Goal: Complete application form: Complete application form

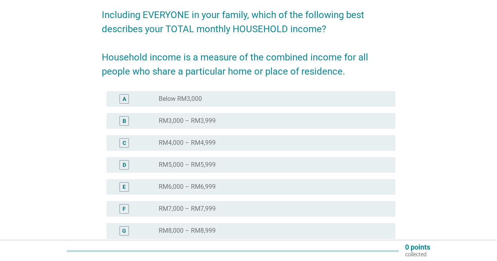
scroll to position [157, 0]
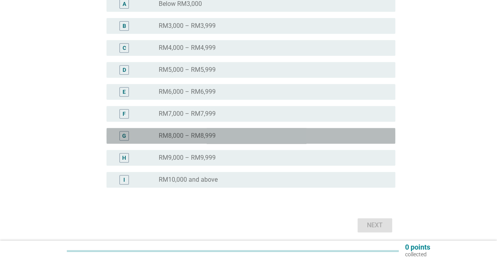
click at [217, 135] on div "radio_button_unchecked RM8,000 – RM8,999" at bounding box center [271, 136] width 224 height 8
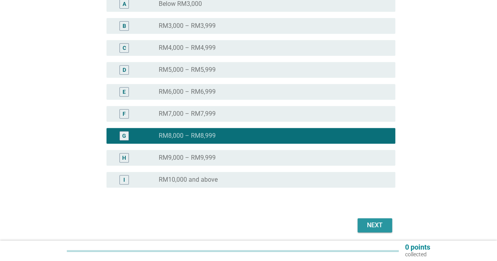
click at [376, 227] on div "Next" at bounding box center [374, 225] width 22 height 9
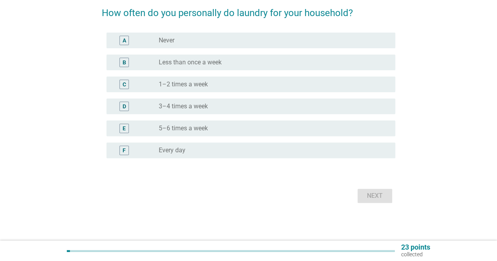
scroll to position [0, 0]
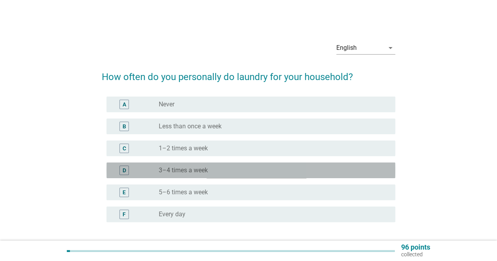
click at [199, 173] on label "3–4 times a week" at bounding box center [183, 170] width 49 height 8
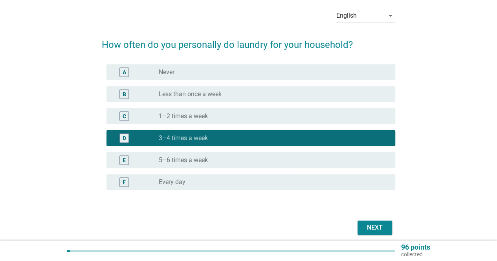
scroll to position [64, 0]
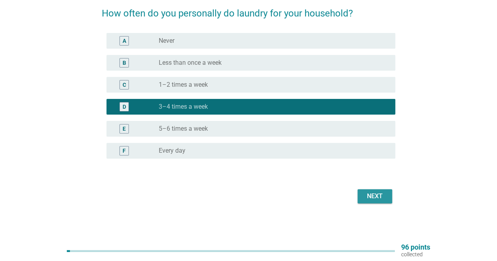
click at [378, 197] on div "Next" at bounding box center [374, 196] width 22 height 9
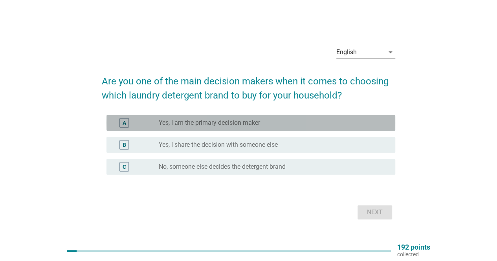
click at [265, 121] on div "radio_button_unchecked Yes, I am the primary decision maker" at bounding box center [271, 123] width 224 height 8
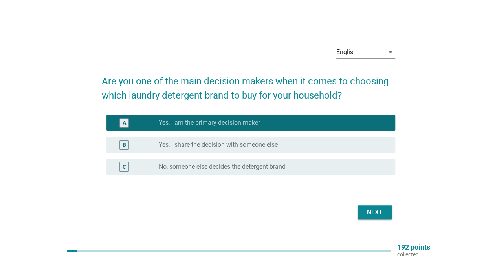
click at [375, 214] on div "Next" at bounding box center [374, 212] width 22 height 9
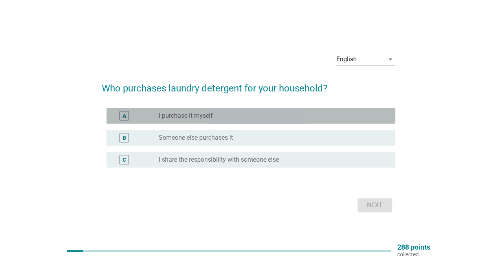
click at [200, 116] on label "I purchase it myself" at bounding box center [186, 116] width 54 height 8
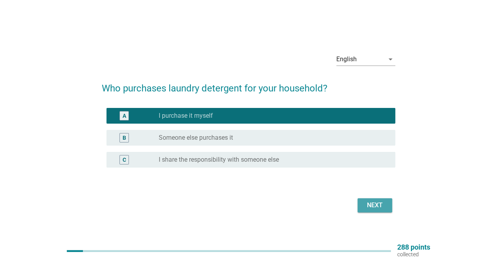
click at [374, 205] on div "Next" at bounding box center [374, 205] width 22 height 9
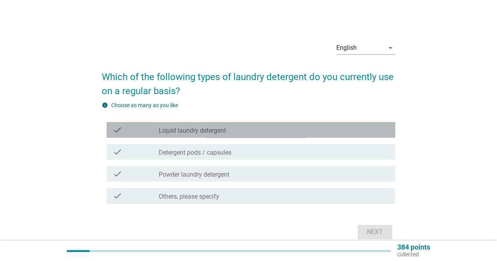
click at [226, 131] on div "check_box_outline_blank Liquid laundry detergent" at bounding box center [274, 129] width 230 height 9
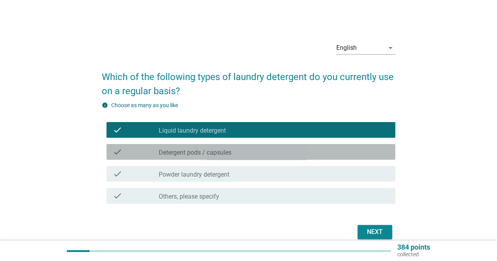
click at [226, 154] on label "Detergent pods / capsules" at bounding box center [195, 153] width 73 height 8
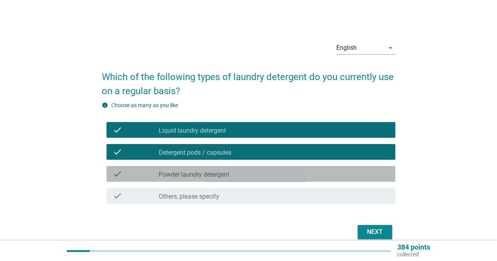
click at [226, 173] on label "Powder laundry detergent" at bounding box center [194, 175] width 71 height 8
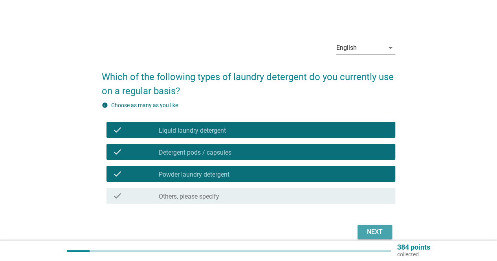
click at [375, 234] on div "Next" at bounding box center [374, 231] width 22 height 9
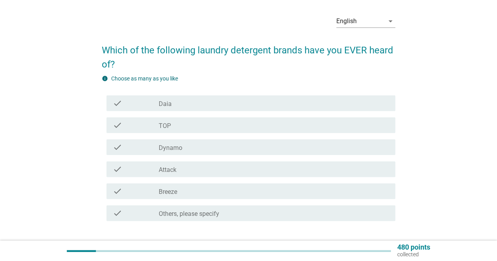
scroll to position [39, 0]
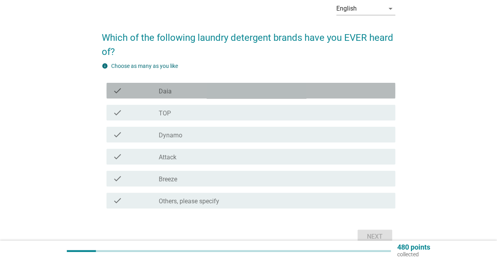
click at [186, 86] on div "check_box_outline_blank Daia" at bounding box center [274, 90] width 230 height 9
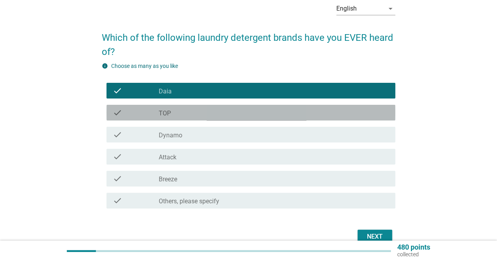
click at [179, 111] on div "check_box_outline_blank TOP" at bounding box center [274, 112] width 230 height 9
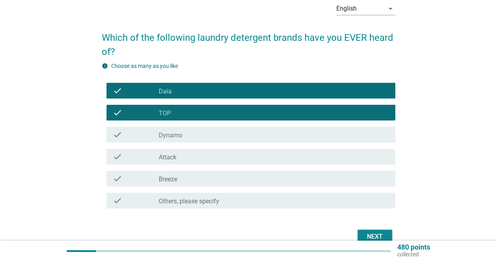
click at [179, 135] on label "Dynamo" at bounding box center [171, 135] width 24 height 8
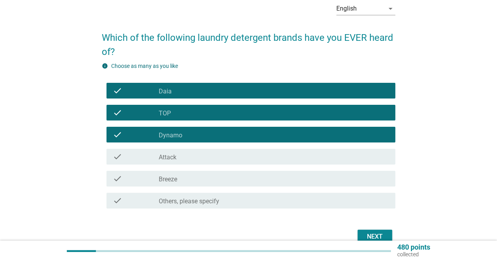
click at [181, 163] on div "check check_box_outline_blank Attack" at bounding box center [250, 157] width 288 height 16
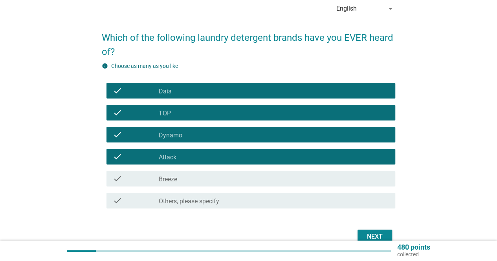
click at [183, 183] on div "check_box_outline_blank Breeze" at bounding box center [274, 178] width 230 height 9
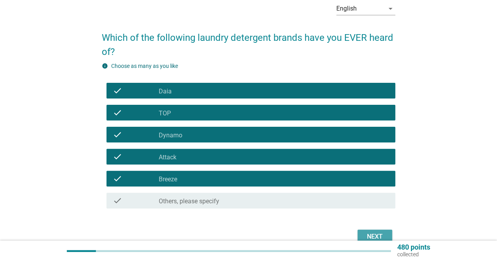
click at [363, 234] on button "Next" at bounding box center [374, 237] width 35 height 14
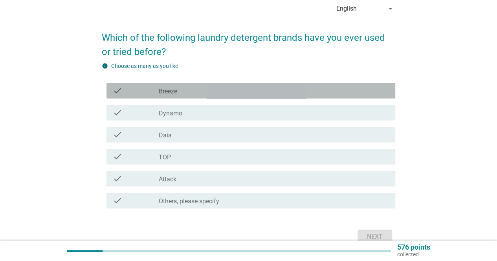
click at [201, 85] on div "check check_box_outline_blank Breeze" at bounding box center [250, 91] width 288 height 16
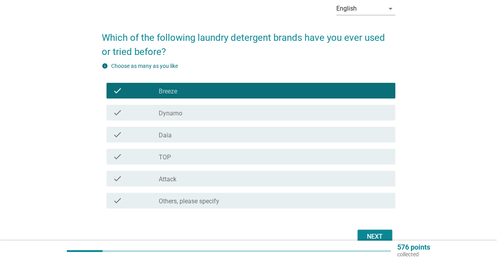
click at [201, 111] on div "check_box_outline_blank Dynamo" at bounding box center [274, 112] width 230 height 9
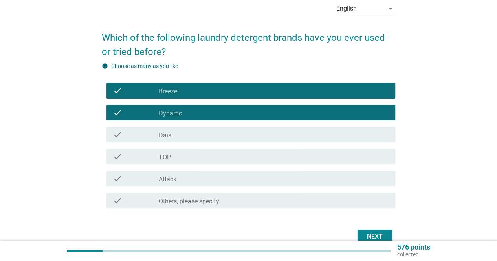
click at [198, 135] on div "check_box_outline_blank Daia" at bounding box center [274, 134] width 230 height 9
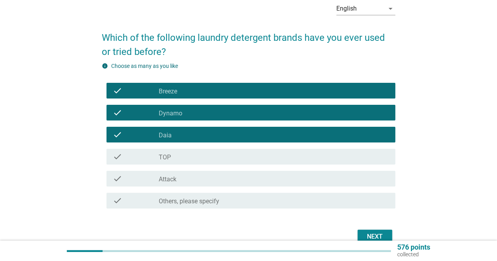
click at [192, 153] on div "check_box_outline_blank TOP" at bounding box center [274, 156] width 230 height 9
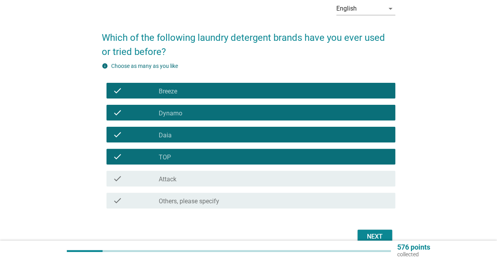
click at [192, 174] on div "check_box_outline_blank Attack" at bounding box center [274, 178] width 230 height 9
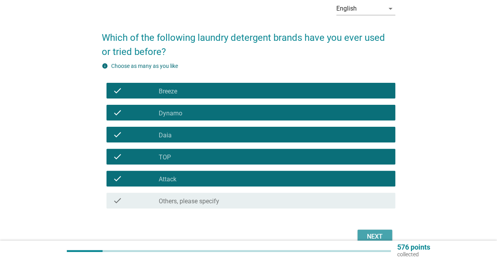
click at [381, 235] on div "Next" at bounding box center [374, 236] width 22 height 9
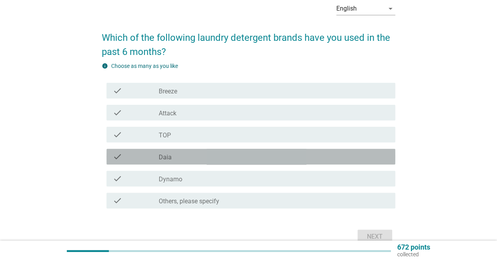
click at [171, 157] on div "check_box Daia" at bounding box center [274, 156] width 230 height 9
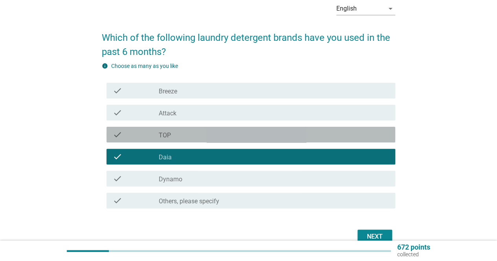
click at [171, 134] on div "check_box TOP" at bounding box center [274, 134] width 230 height 9
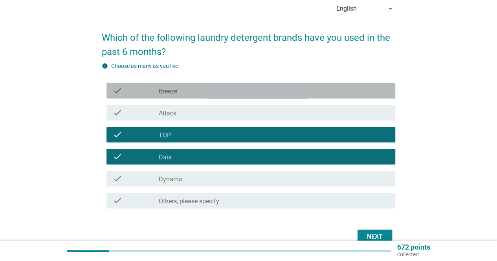
click at [177, 88] on div "check_box_outline_blank Breeze" at bounding box center [274, 90] width 230 height 9
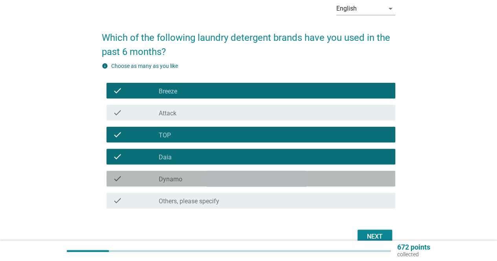
click at [170, 182] on label "Dynamo" at bounding box center [171, 179] width 24 height 8
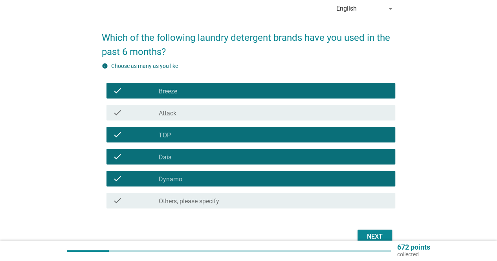
click at [181, 109] on div "check_box Attack" at bounding box center [274, 112] width 230 height 9
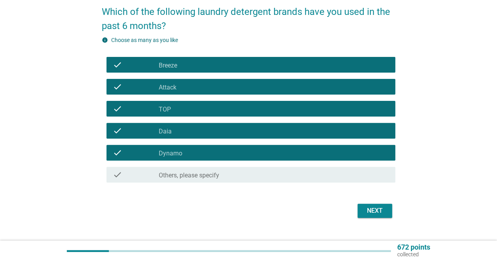
scroll to position [80, 0]
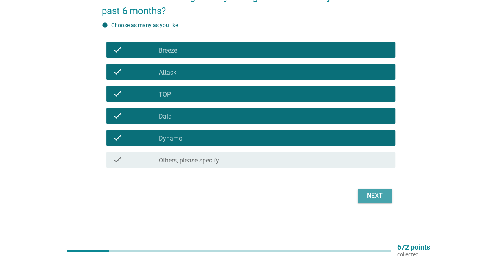
click at [367, 193] on div "Next" at bounding box center [374, 195] width 22 height 9
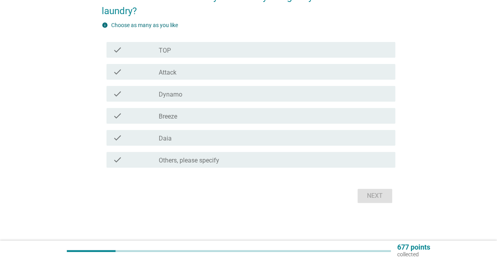
scroll to position [0, 0]
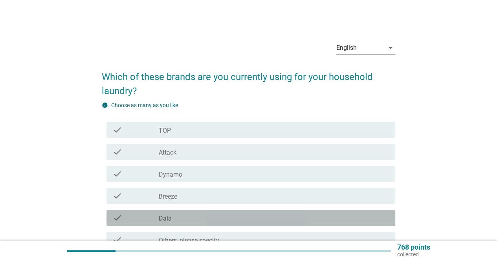
click at [181, 215] on div "check_box Daia" at bounding box center [274, 217] width 230 height 9
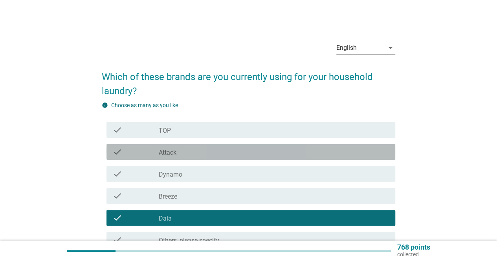
click at [183, 150] on div "check_box Attack" at bounding box center [274, 151] width 230 height 9
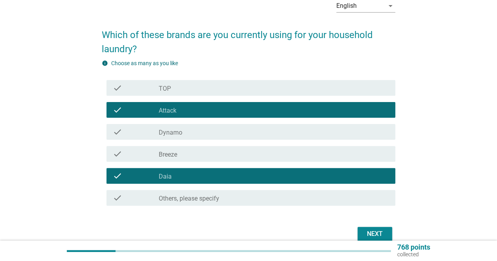
scroll to position [79, 0]
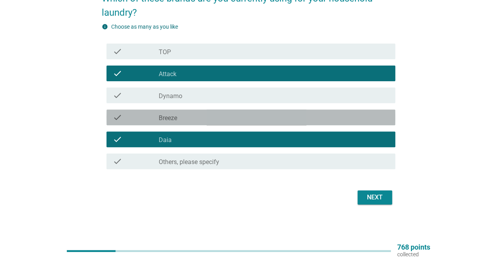
click at [192, 116] on div "check_box Breeze" at bounding box center [274, 117] width 230 height 9
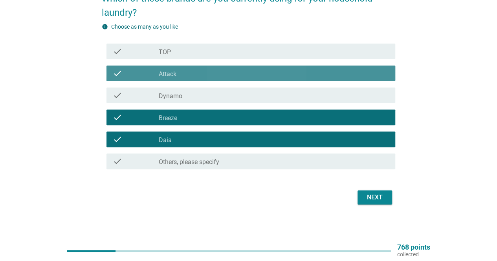
click at [191, 74] on div "check_box Attack" at bounding box center [274, 73] width 230 height 9
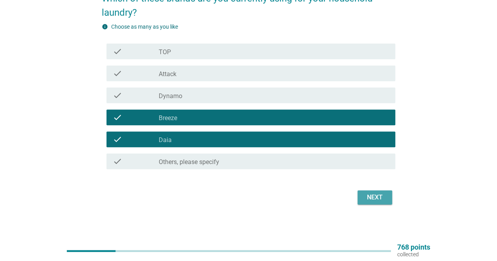
click at [373, 197] on div "Next" at bounding box center [374, 197] width 22 height 9
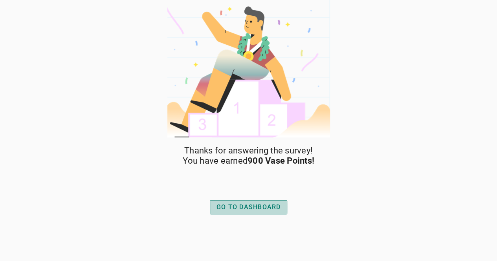
click at [254, 208] on div "GO TO DASHBOARD" at bounding box center [248, 207] width 64 height 9
